Goal: Transaction & Acquisition: Download file/media

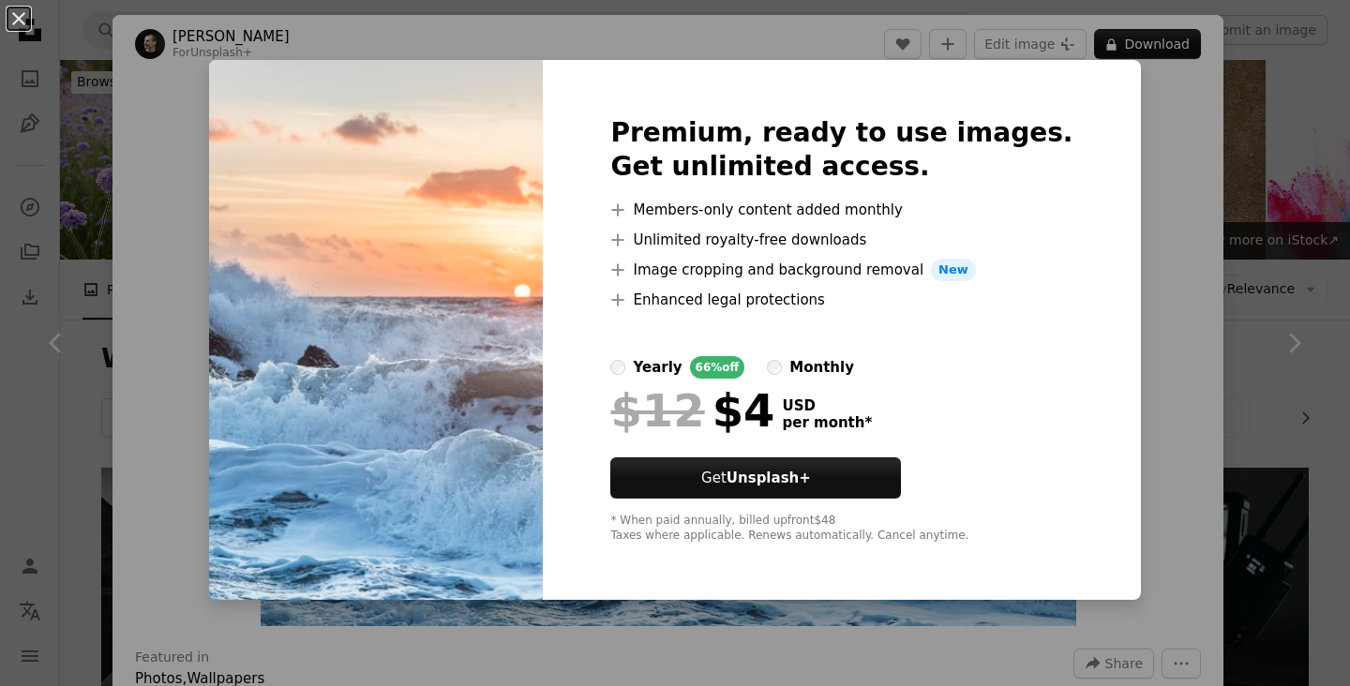
scroll to position [563, 0]
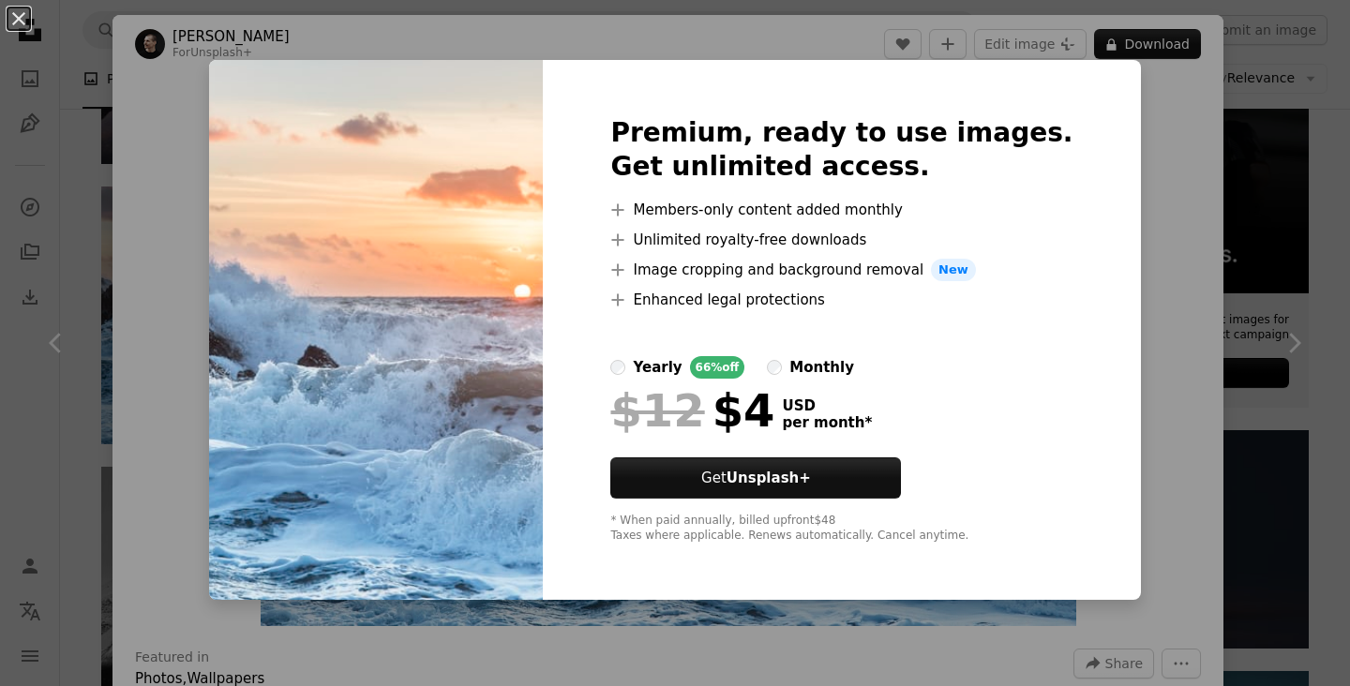
click at [371, 269] on img at bounding box center [376, 330] width 334 height 540
click at [543, 219] on img at bounding box center [376, 330] width 334 height 540
click at [465, 352] on img at bounding box center [376, 330] width 334 height 540
click at [1135, 45] on div "An X shape Premium, ready to use images. Get unlimited access. A plus sign Memb…" at bounding box center [675, 343] width 1350 height 686
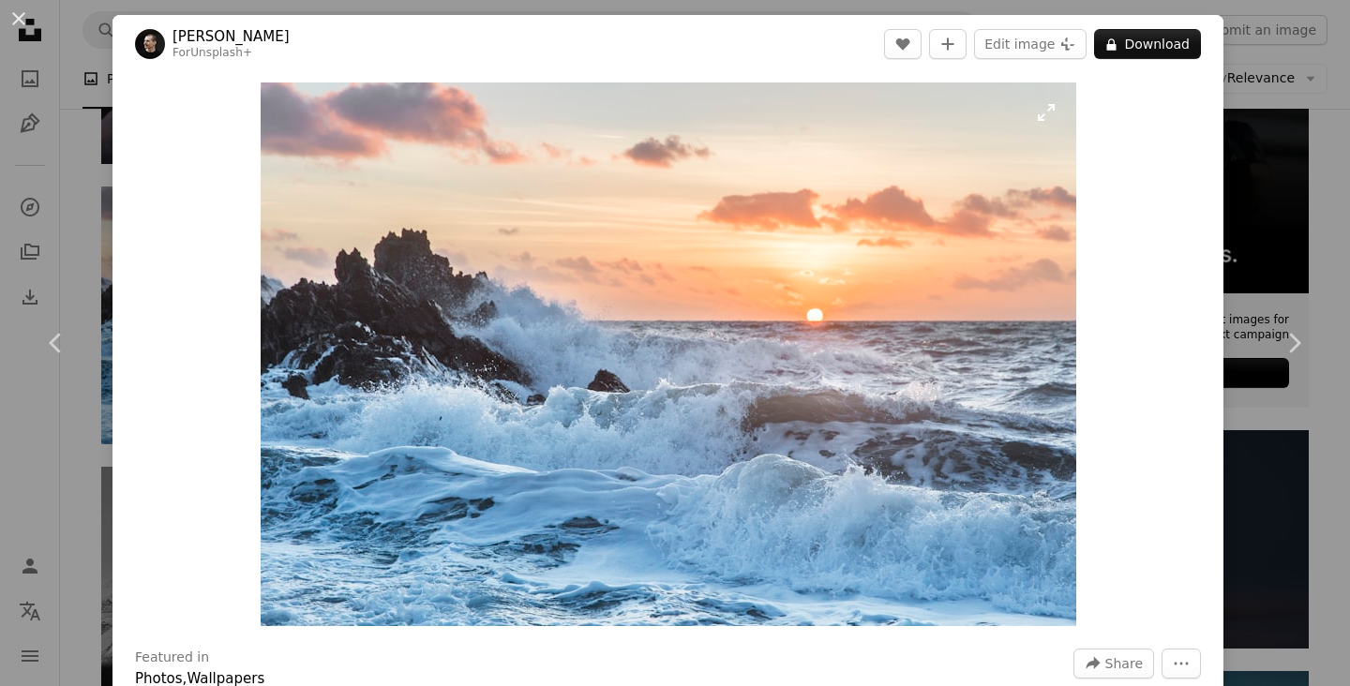
drag, startPoint x: 790, startPoint y: 252, endPoint x: 615, endPoint y: 356, distance: 203.1
click at [615, 356] on img "Zoom in on this image" at bounding box center [669, 355] width 816 height 544
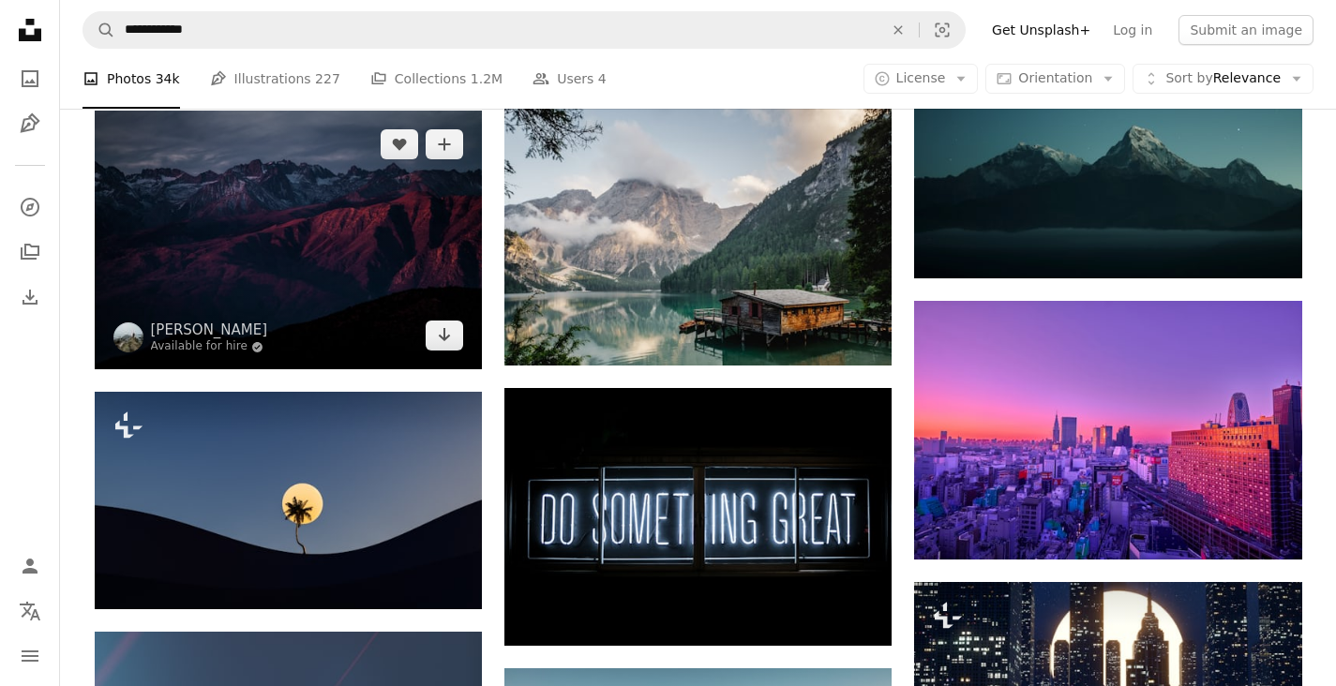
scroll to position [1219, 0]
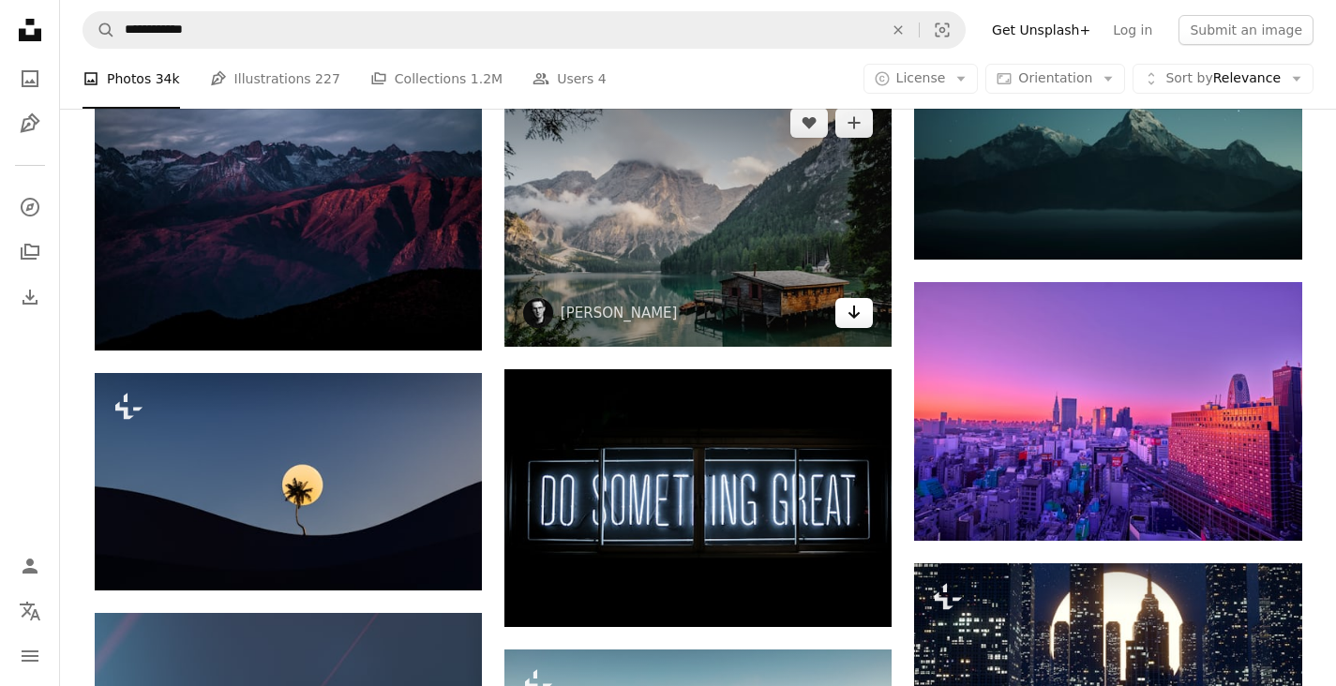
click at [848, 324] on link "Arrow pointing down" at bounding box center [854, 313] width 38 height 30
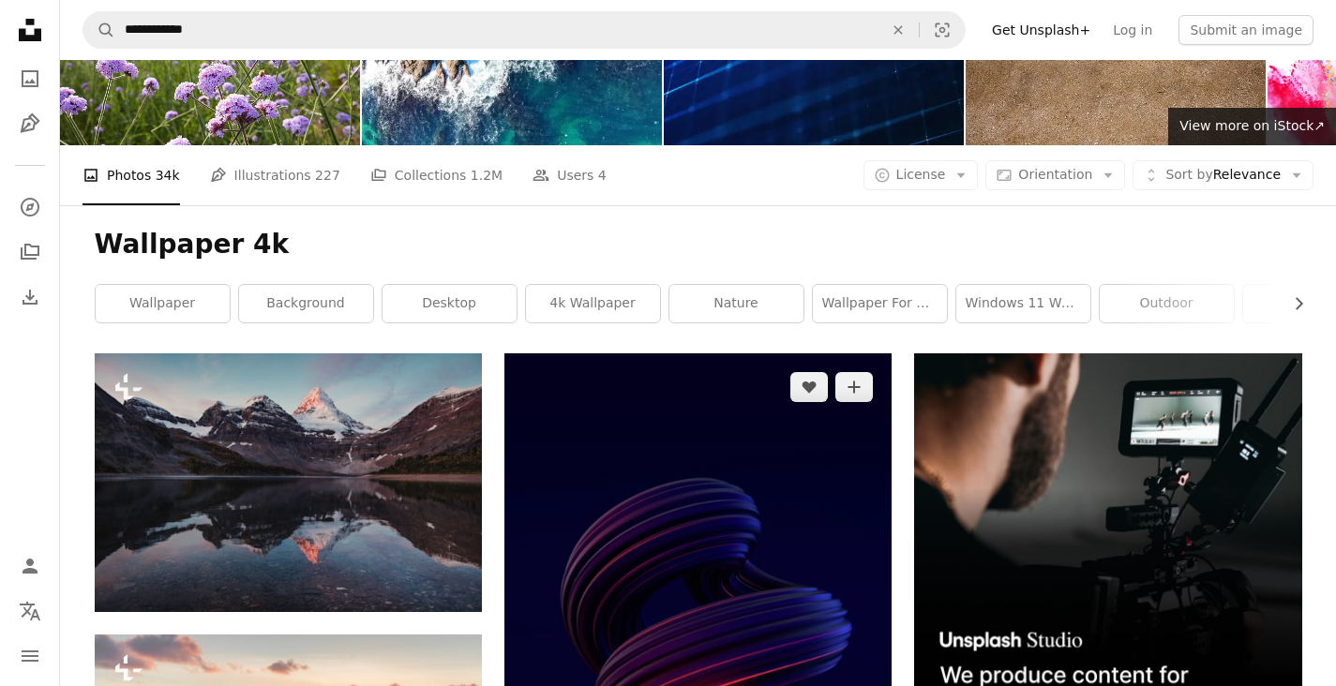
scroll to position [0, 0]
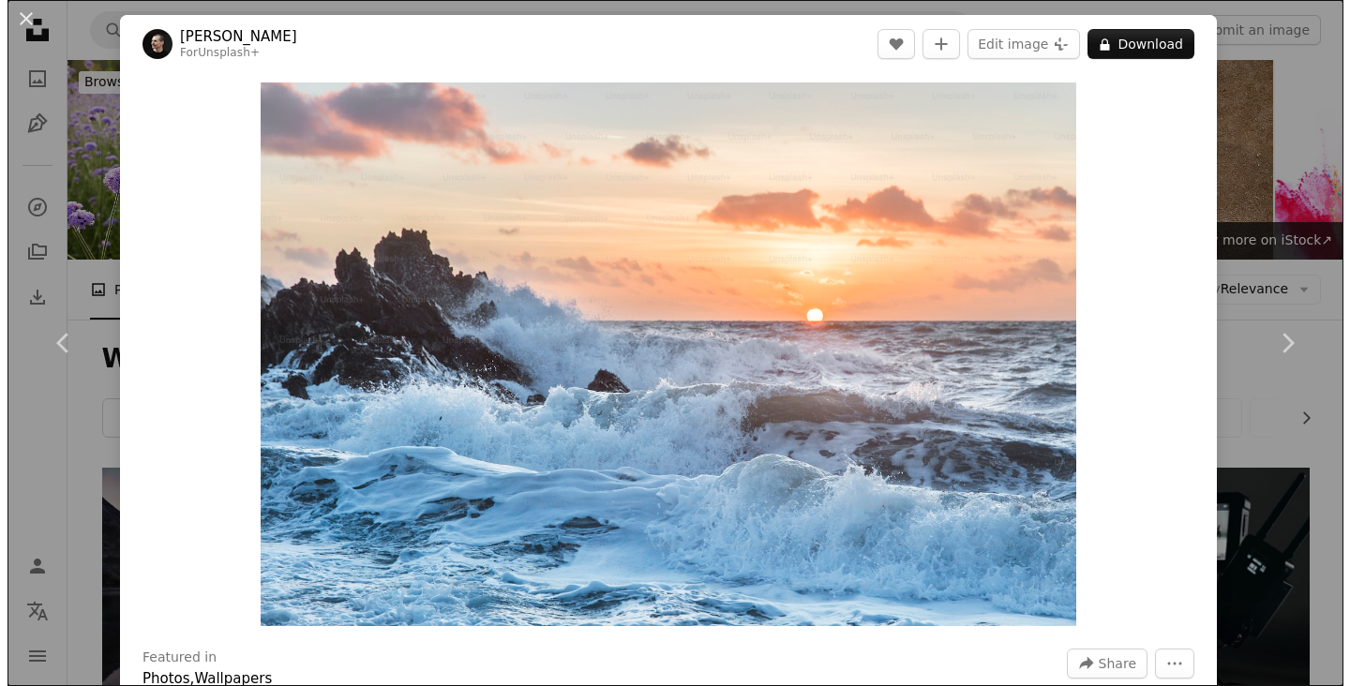
scroll to position [563, 0]
